Goal: Find specific page/section: Find specific page/section

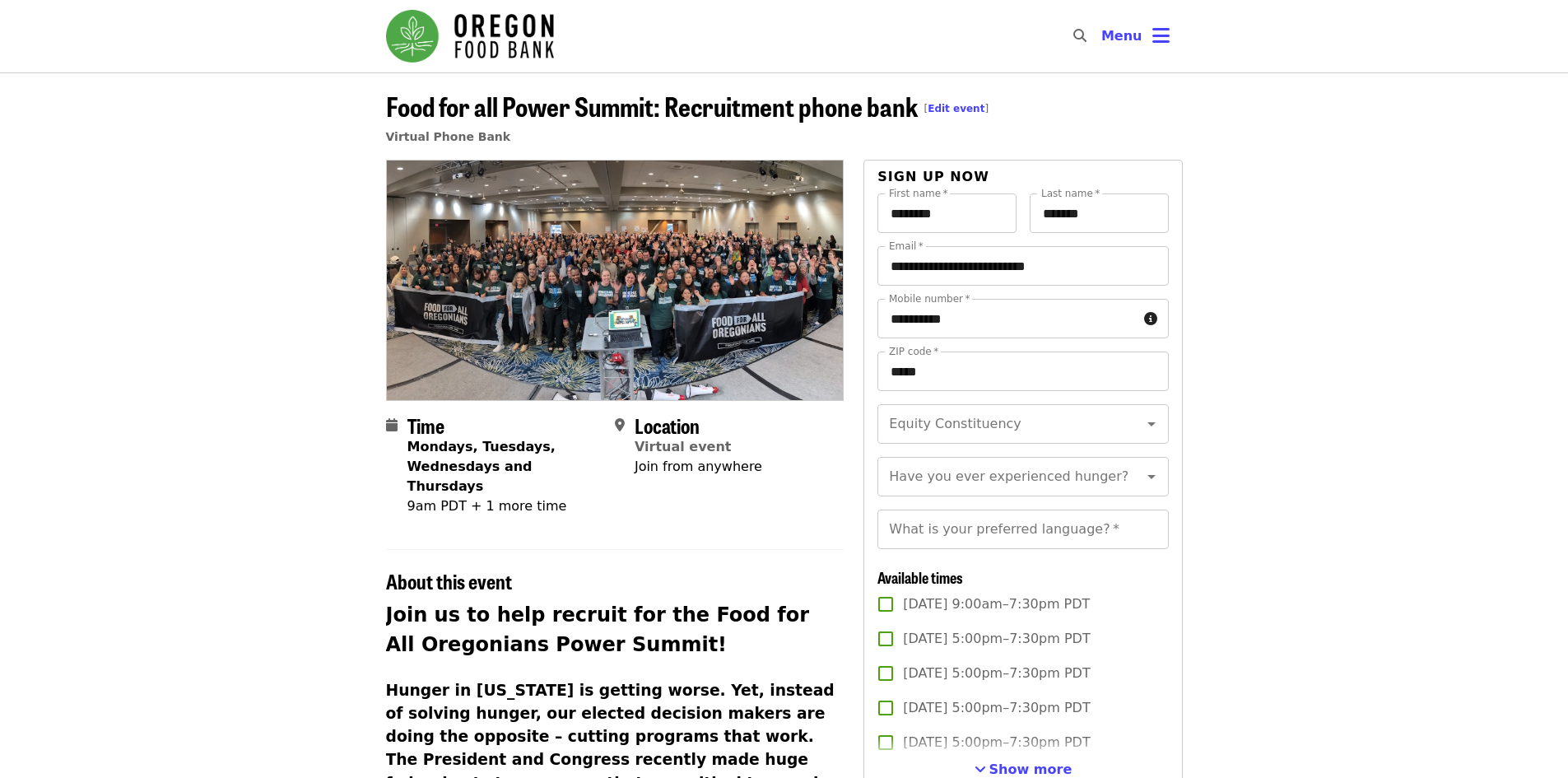
drag, startPoint x: 0, startPoint y: 0, endPoint x: 840, endPoint y: 121, distance: 848.7
click at [467, 35] on img "Main navigation" at bounding box center [470, 36] width 168 height 53
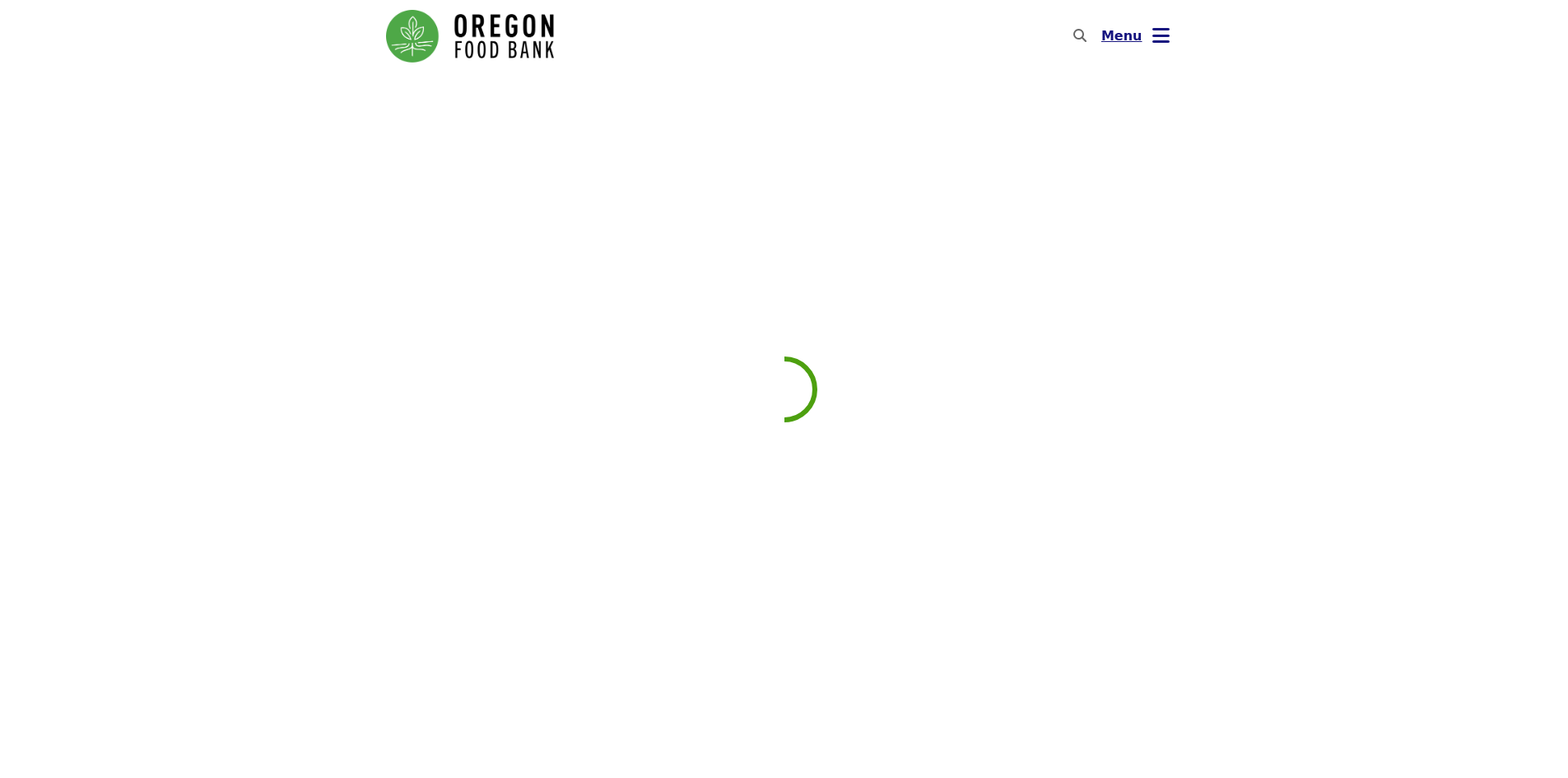
click at [1140, 29] on button "Menu" at bounding box center [1135, 36] width 94 height 40
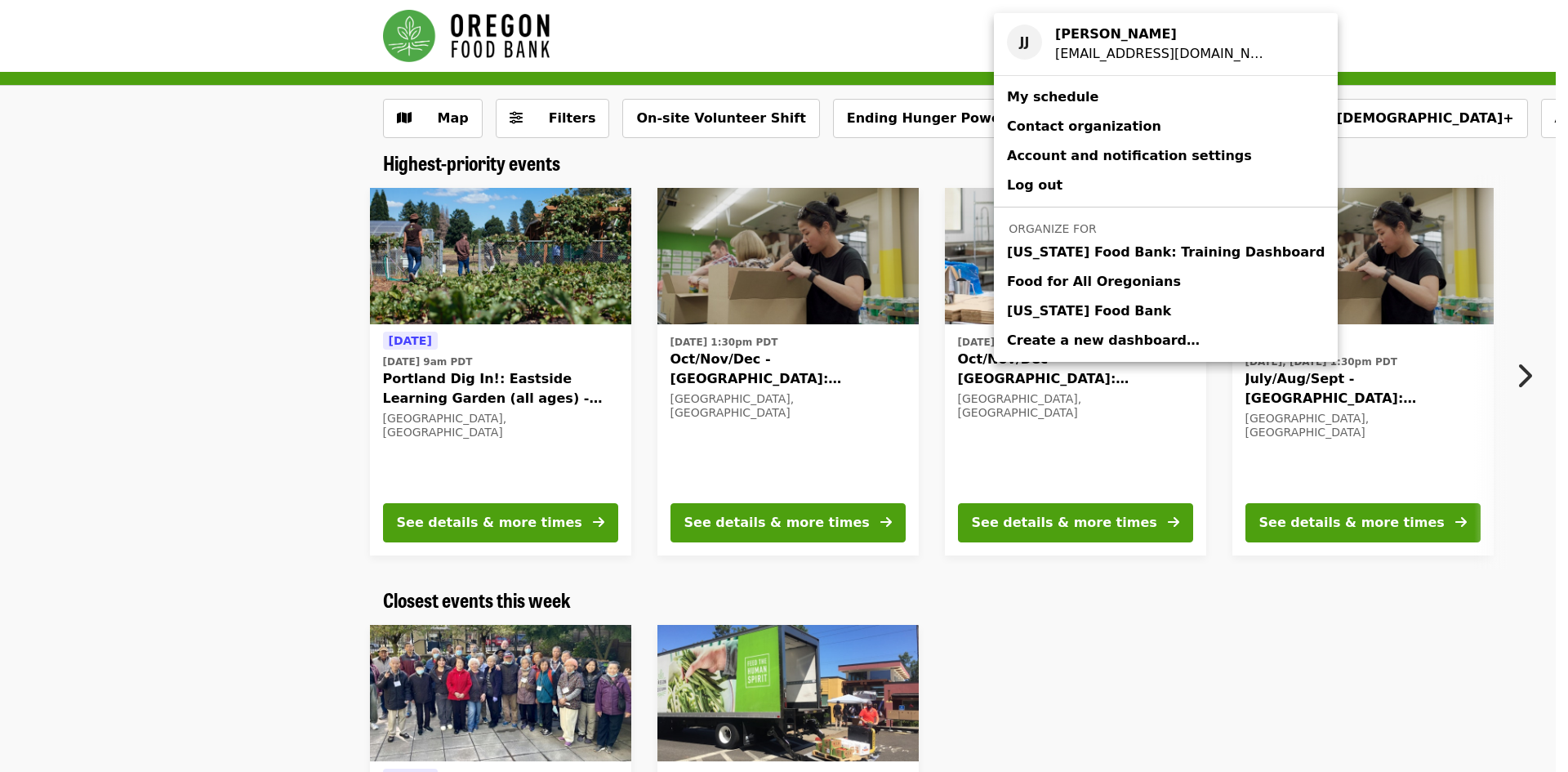
click at [1113, 311] on span "Oregon Food Bank" at bounding box center [1089, 311] width 164 height 20
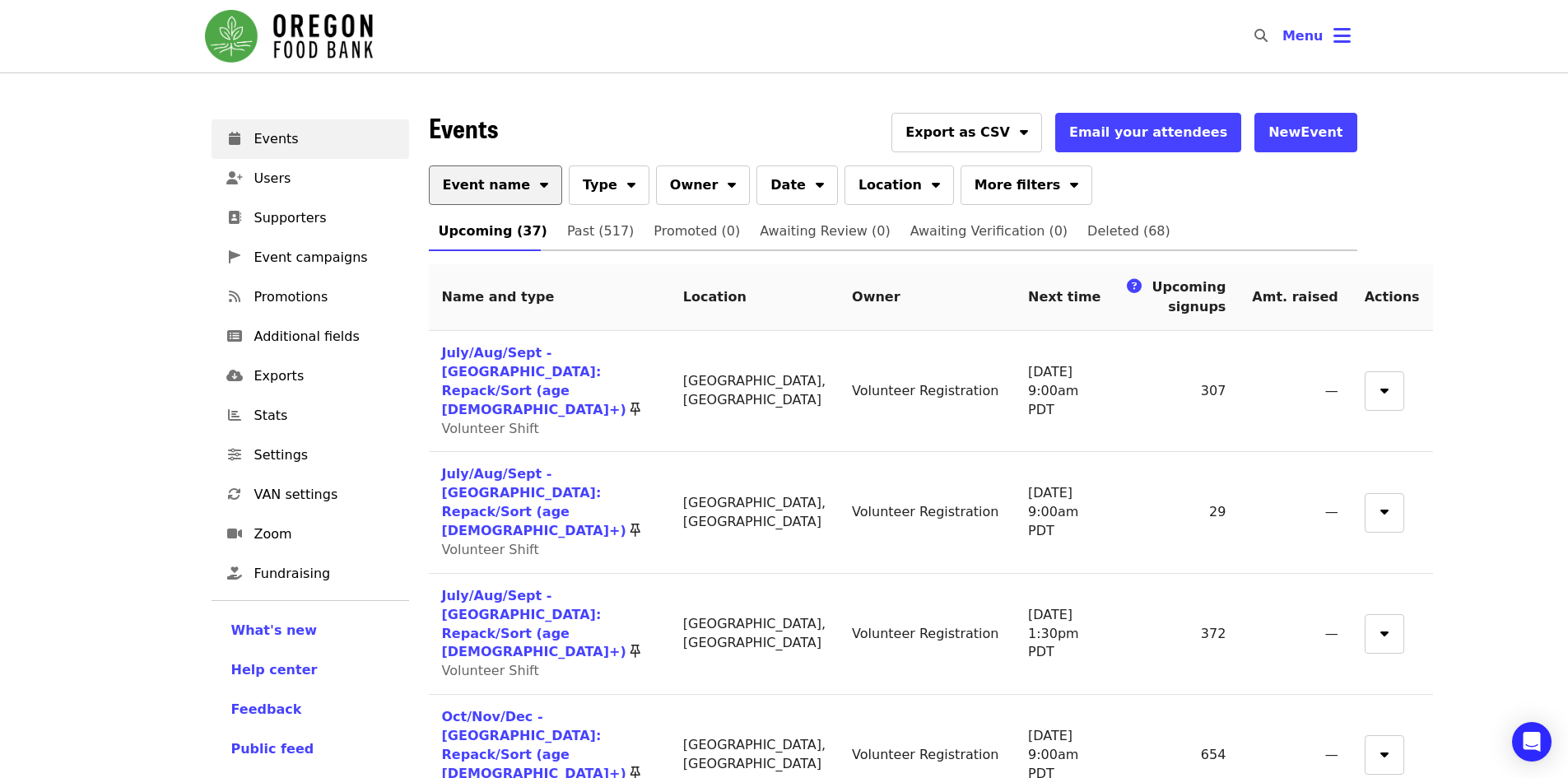
click at [500, 199] on button "Event name" at bounding box center [495, 185] width 134 height 40
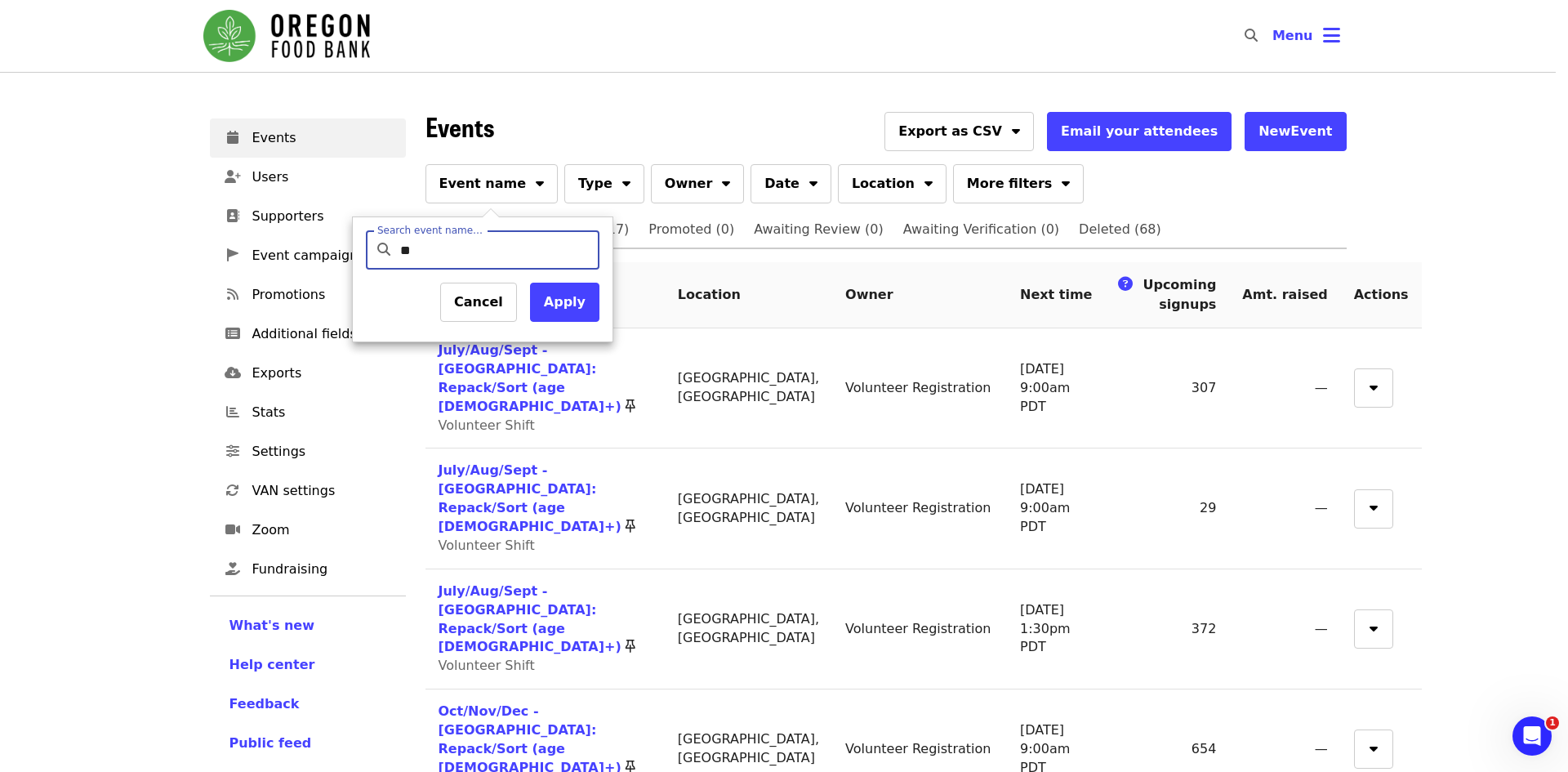
type input "***"
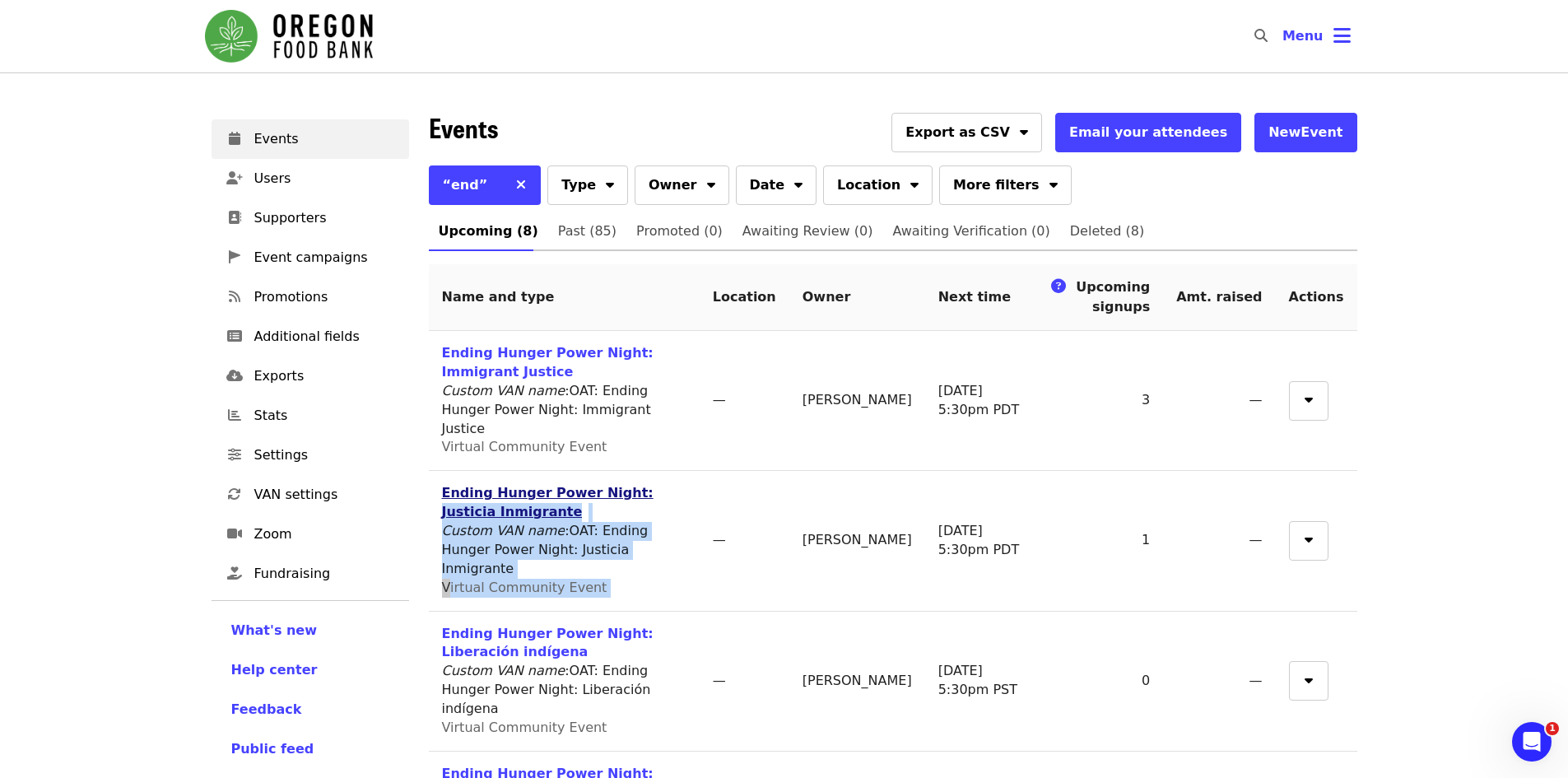
drag, startPoint x: 757, startPoint y: 444, endPoint x: 618, endPoint y: 453, distance: 139.3
click at [618, 471] on tr "Ending Hunger Power Night: Justicia Inmigrante Custom VAN name : OAT: Ending Hu…" at bounding box center [893, 541] width 929 height 140
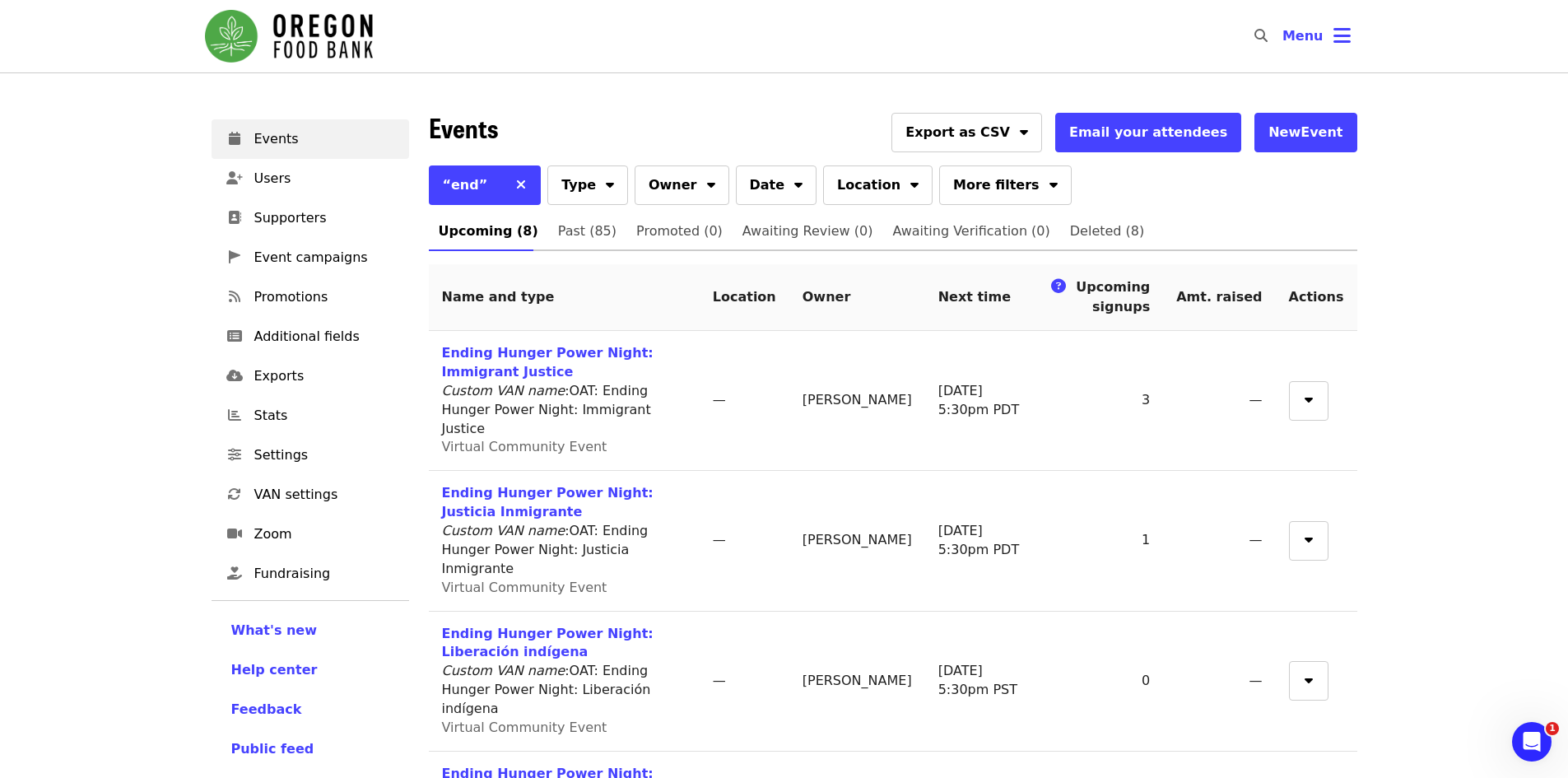
click at [639, 438] on div "Virtual Community Event" at bounding box center [565, 447] width 245 height 19
drag, startPoint x: 752, startPoint y: 443, endPoint x: 619, endPoint y: 443, distance: 133.0
click at [619, 471] on td "Ending Hunger Power Night: Justicia Inmigrante Custom VAN name : OAT: Ending Hu…" at bounding box center [564, 541] width 271 height 140
copy link "Justicia Inmigrante"
